Goal: Task Accomplishment & Management: Complete application form

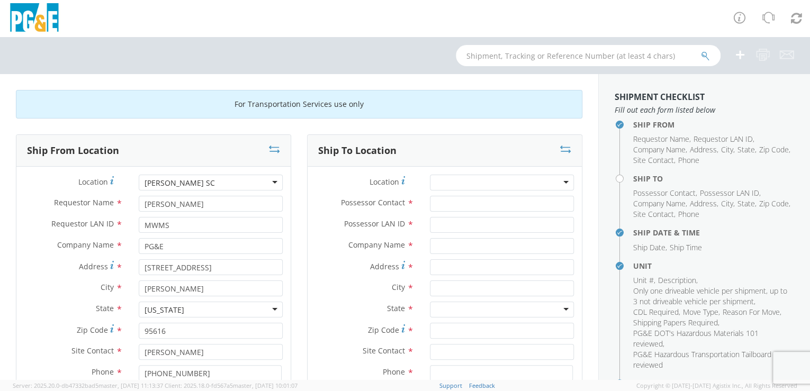
click at [483, 176] on div at bounding box center [502, 183] width 144 height 16
type input "santa [PERSON_NAME]"
type input "PG&E"
type input "[STREET_ADDRESS]"
type input "Santa [PERSON_NAME]"
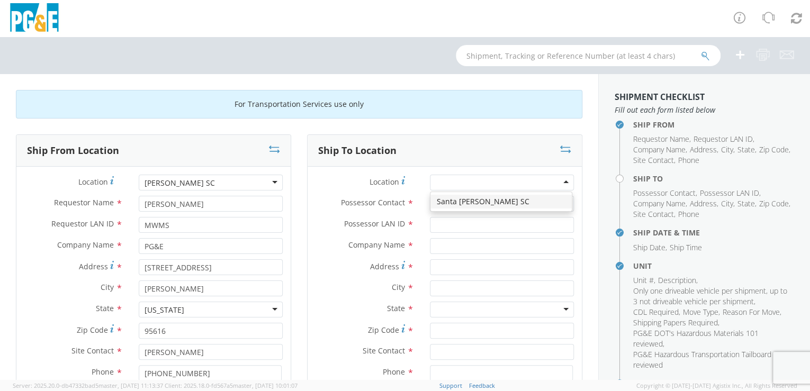
type input "93455"
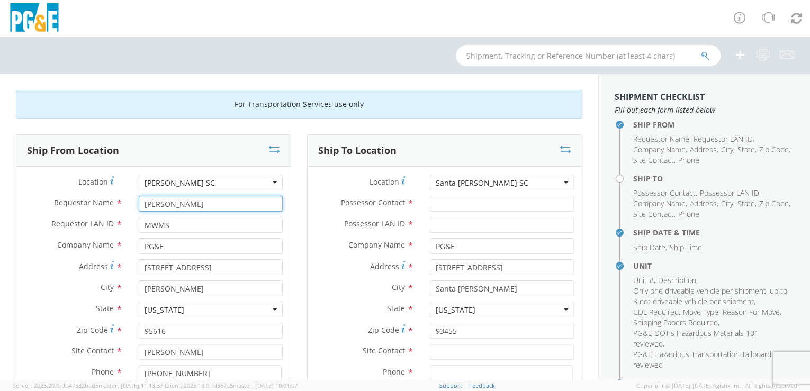
drag, startPoint x: 144, startPoint y: 206, endPoint x: 96, endPoint y: 206, distance: 47.6
click at [96, 206] on div "Requestor Name * [PERSON_NAME]" at bounding box center [153, 204] width 274 height 16
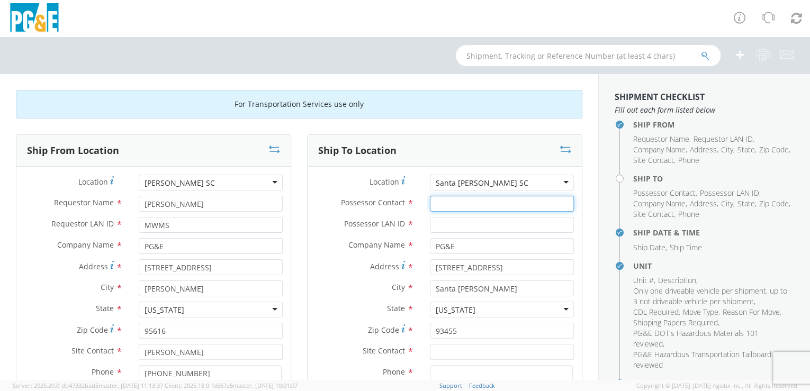
click at [439, 207] on input "Possessor Contact *" at bounding box center [502, 204] width 144 height 16
paste input "[PERSON_NAME]"
type input "[PERSON_NAME]"
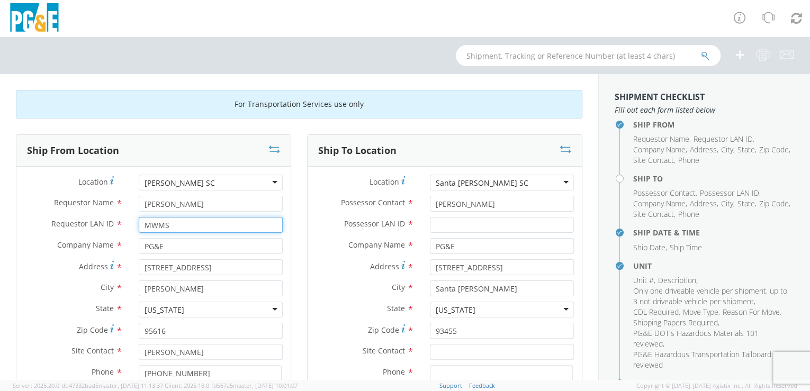
drag, startPoint x: 165, startPoint y: 225, endPoint x: 133, endPoint y: 222, distance: 31.9
click at [135, 222] on div "MWMS" at bounding box center [211, 225] width 160 height 16
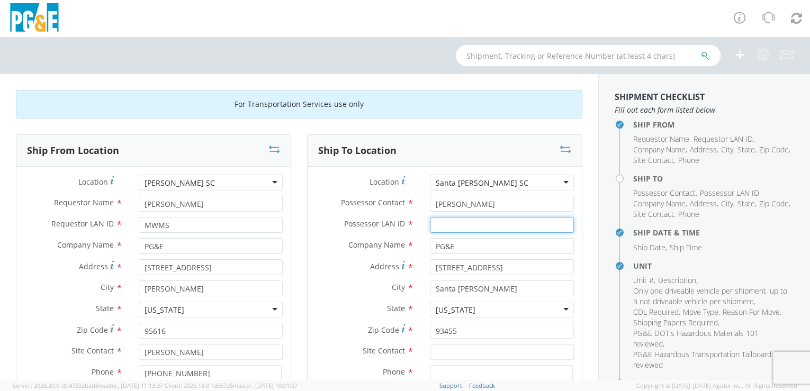
click at [440, 224] on input "Possessor LAN ID *" at bounding box center [502, 225] width 144 height 16
paste input "MWMS"
type input "MWMS"
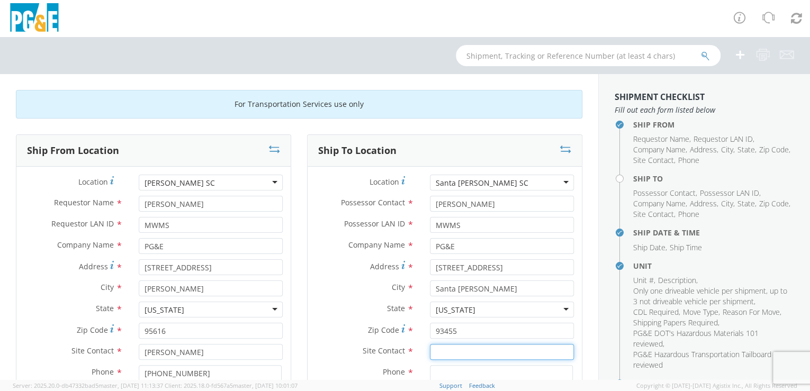
click at [470, 353] on input "text" at bounding box center [502, 352] width 144 height 16
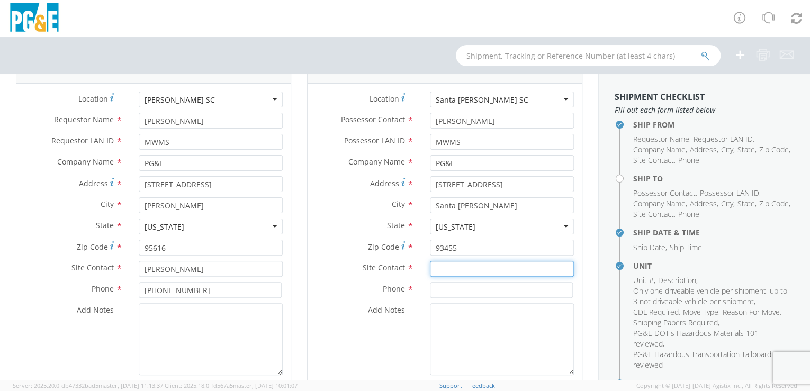
scroll to position [113, 0]
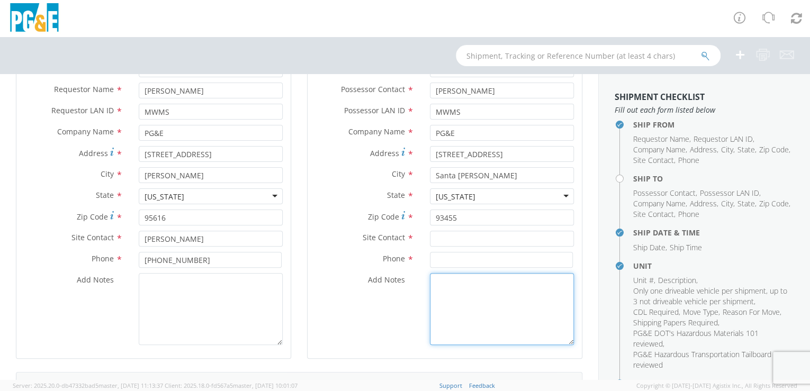
click at [441, 281] on textarea "Add Notes *" at bounding box center [502, 309] width 144 height 72
type textarea "Please hold for [PERSON_NAME] or [PERSON_NAME]"
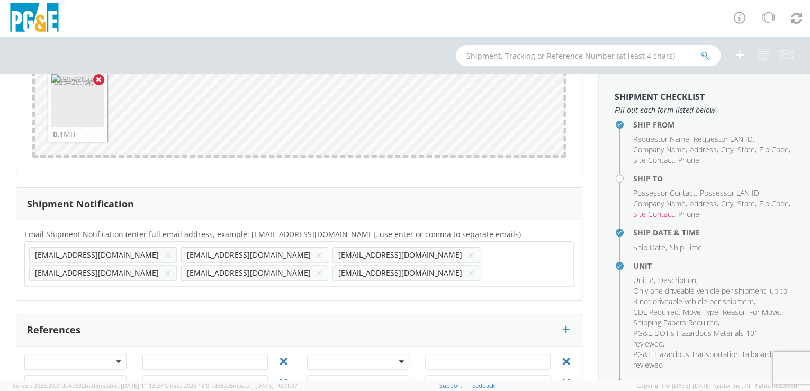
scroll to position [1040, 0]
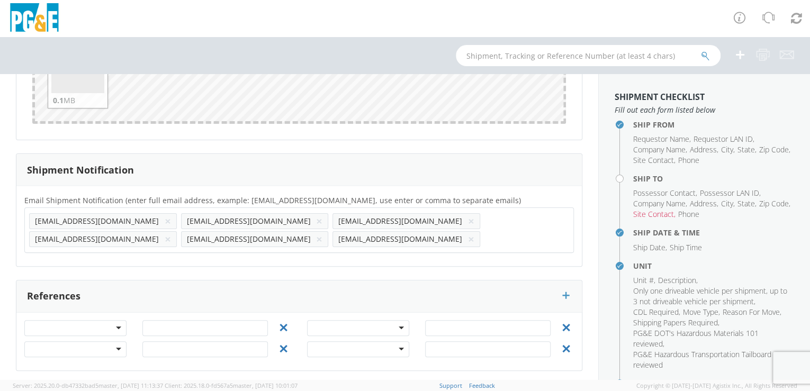
paste input "J633"
type input "[EMAIL_ADDRESS][DOMAIN_NAME]"
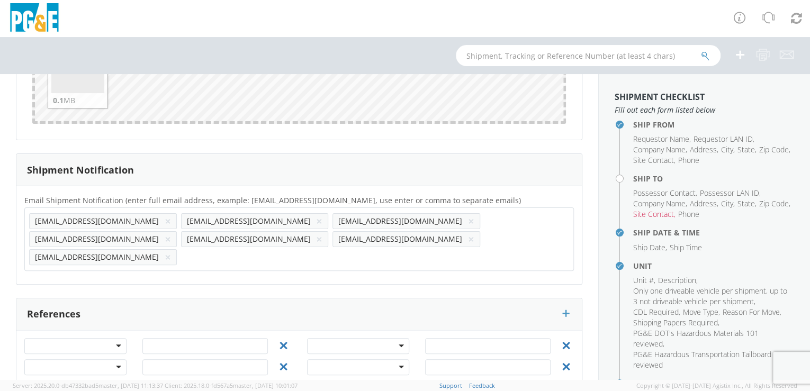
click at [62, 258] on div "Email Shipment Notification (enter full email address, example: [EMAIL_ADDRESS]…" at bounding box center [298, 235] width 565 height 98
click at [181, 249] on input "text" at bounding box center [214, 256] width 66 height 15
paste input "RSGG"
type input "[EMAIL_ADDRESS][DOMAIN_NAME]"
click at [195, 250] on div "Email Shipment Notification (enter full email address, example: [EMAIL_ADDRESS]…" at bounding box center [298, 235] width 565 height 83
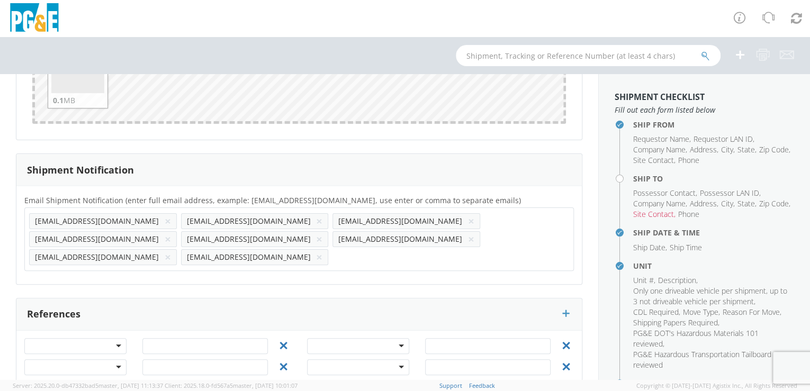
click at [332, 249] on input "text" at bounding box center [367, 256] width 70 height 15
paste input "[EMAIL_ADDRESS][DOMAIN_NAME]"
type input "[EMAIL_ADDRESS][DOMAIN_NAME]"
click at [203, 256] on div "Email Shipment Notification (enter full email address, example: [EMAIL_ADDRESS]…" at bounding box center [298, 235] width 565 height 98
click at [484, 249] on input "text" at bounding box center [519, 256] width 70 height 15
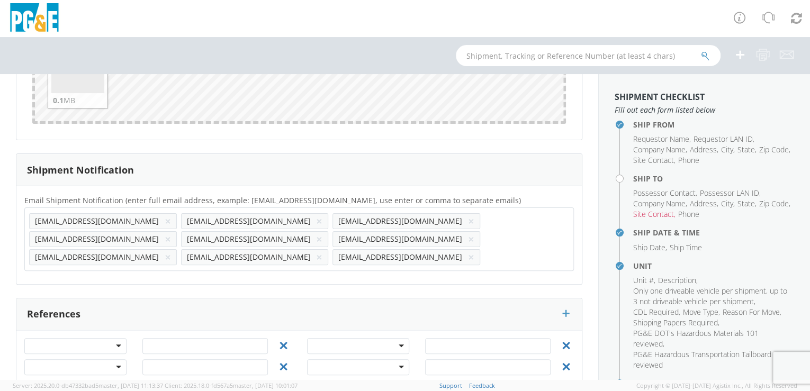
paste input "[EMAIL_ADDRESS][DOMAIN_NAME]"
type input "[EMAIL_ADDRESS][DOMAIN_NAME]"
click at [280, 258] on div "Email Shipment Notification (enter full email address, example: [EMAIL_ADDRESS]…" at bounding box center [298, 235] width 565 height 98
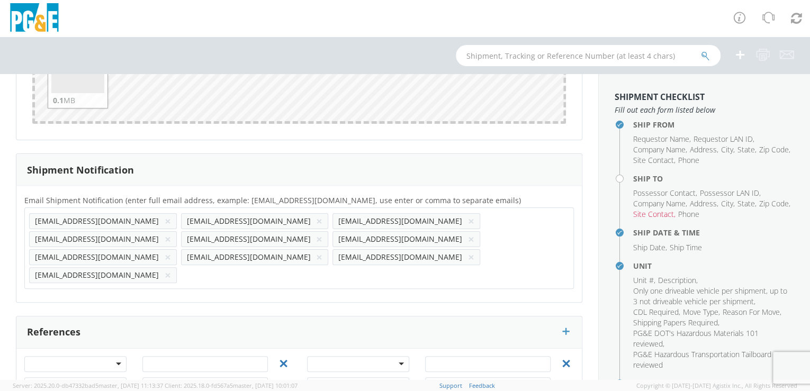
click at [251, 267] on input "text" at bounding box center [216, 274] width 70 height 15
paste input "[EMAIL_ADDRESS][DOMAIN_NAME]"
type input "[EMAIL_ADDRESS][DOMAIN_NAME]"
click at [358, 253] on div "Email Shipment Notification (enter full email address, example: [EMAIL_ADDRESS]…" at bounding box center [298, 244] width 565 height 101
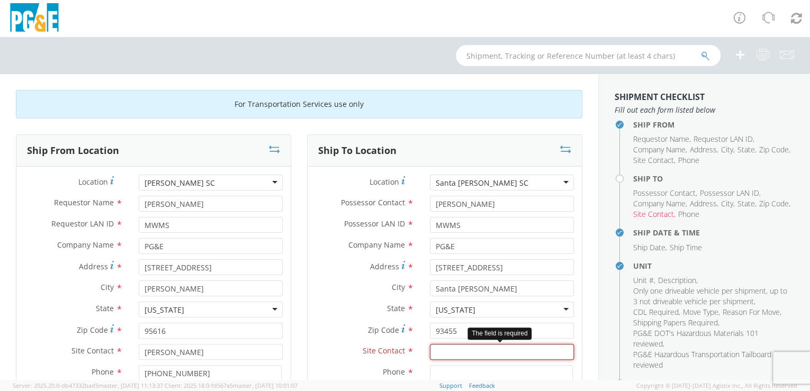
click at [440, 354] on input "text" at bounding box center [502, 352] width 144 height 16
paste input "[PERSON_NAME]"
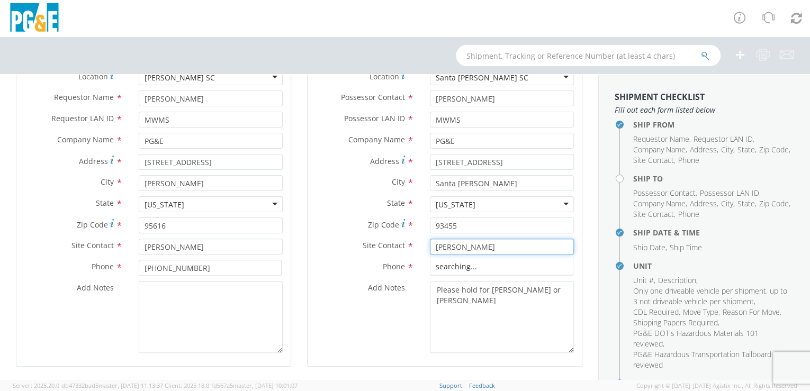
scroll to position [129, 0]
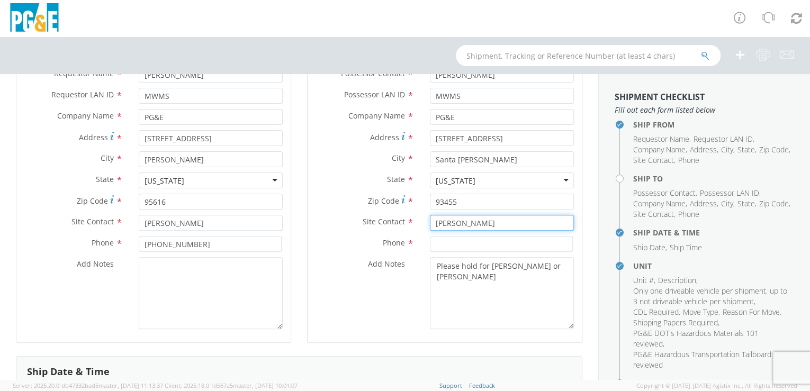
type input "[PERSON_NAME]"
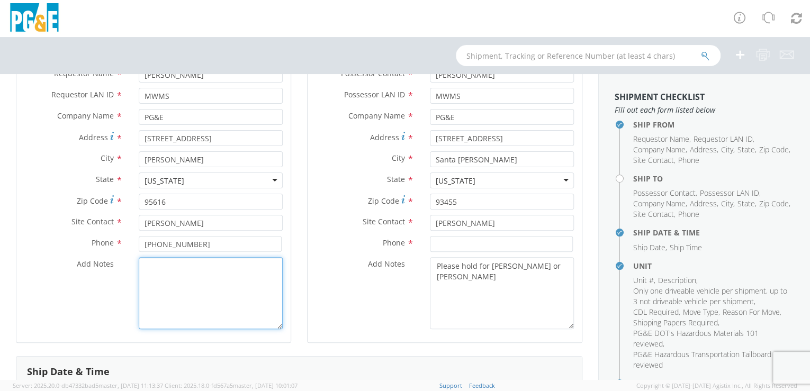
click at [216, 298] on textarea "Add Notes *" at bounding box center [211, 293] width 144 height 72
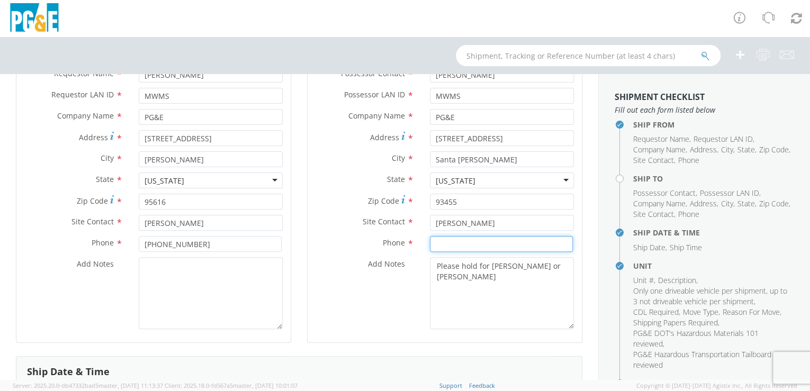
click at [432, 243] on input at bounding box center [501, 244] width 143 height 16
paste input "[PHONE_NUMBER]"
type input "[PHONE_NUMBER]"
click at [294, 295] on div "Ship From Location Location * [PERSON_NAME] SC [PERSON_NAME] [GEOGRAPHIC_DATA] …" at bounding box center [153, 180] width 291 height 351
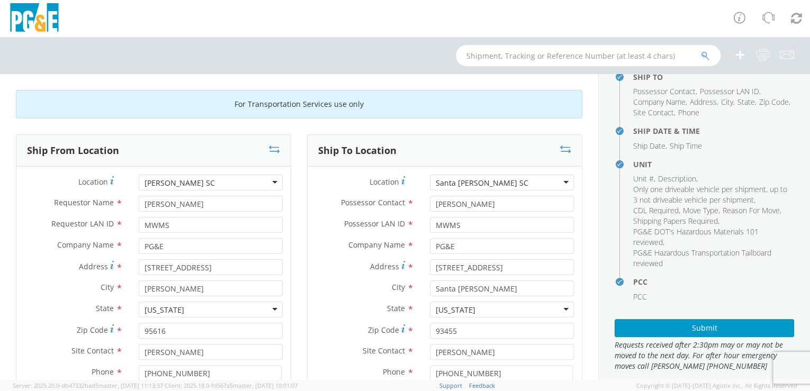
scroll to position [114, 0]
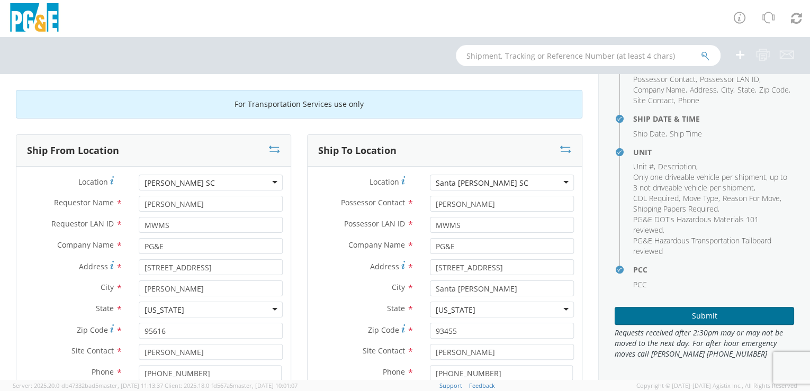
click at [707, 314] on button "Submit" at bounding box center [703, 316] width 179 height 18
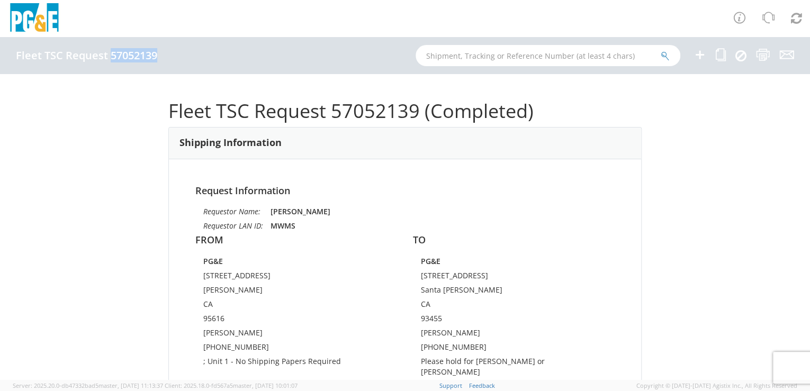
drag, startPoint x: 110, startPoint y: 54, endPoint x: 156, endPoint y: 57, distance: 45.6
click at [156, 57] on h4 "Fleet TSC Request 57052139" at bounding box center [86, 56] width 141 height 12
drag, startPoint x: 156, startPoint y: 57, endPoint x: 138, endPoint y: 57, distance: 18.0
copy h4 "57052139"
